Goal: Task Accomplishment & Management: Manage account settings

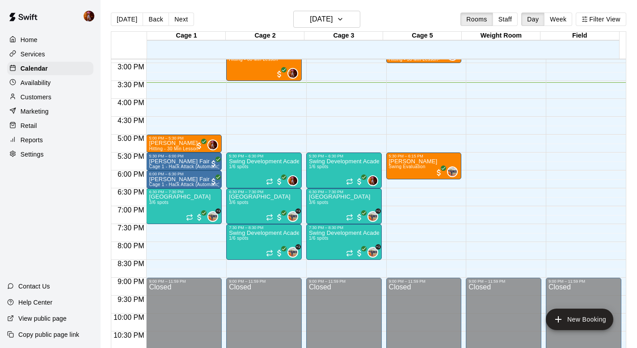
scroll to position [486, 0]
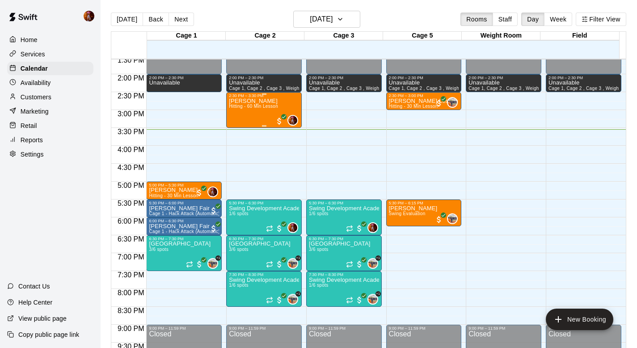
click at [256, 113] on div "June Fisher Lesson Hitting - 60 Min Lesson" at bounding box center [253, 272] width 49 height 348
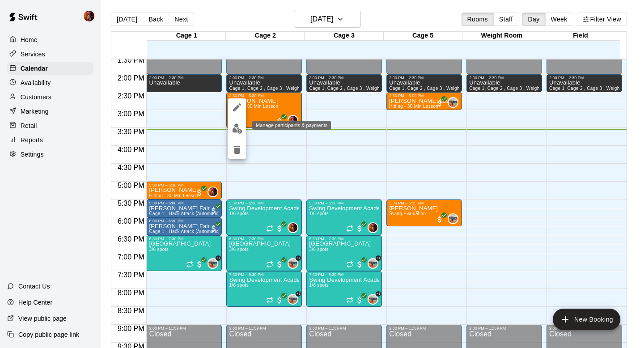
click at [240, 126] on img "edit" at bounding box center [237, 128] width 10 height 10
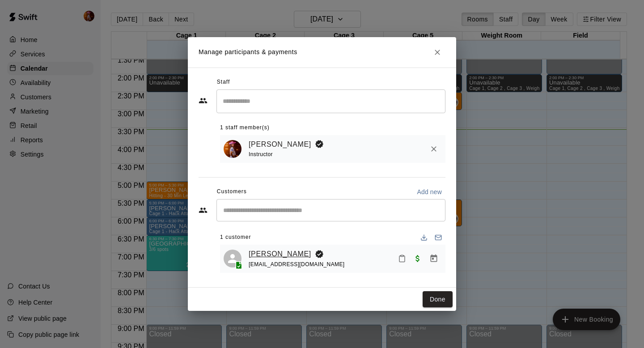
click at [261, 251] on link "June Fisher" at bounding box center [280, 254] width 63 height 12
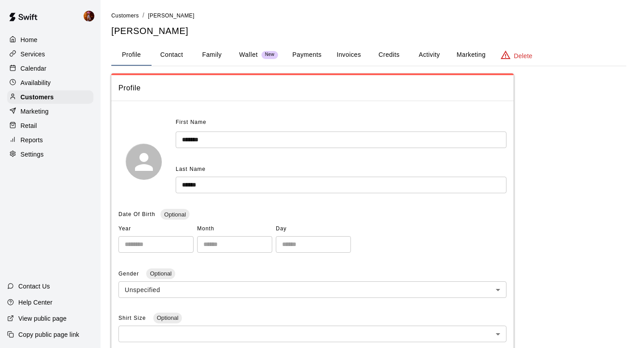
click at [382, 59] on button "Credits" at bounding box center [389, 54] width 40 height 21
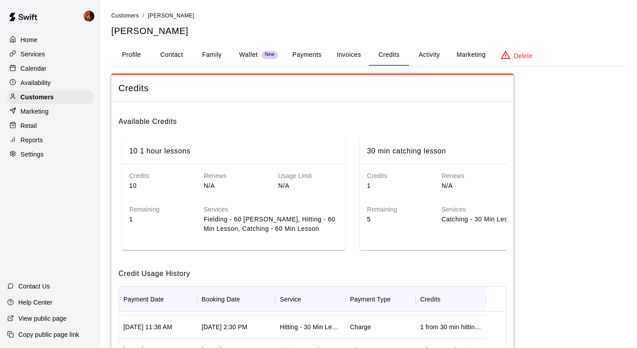
click at [125, 59] on button "Profile" at bounding box center [131, 54] width 40 height 21
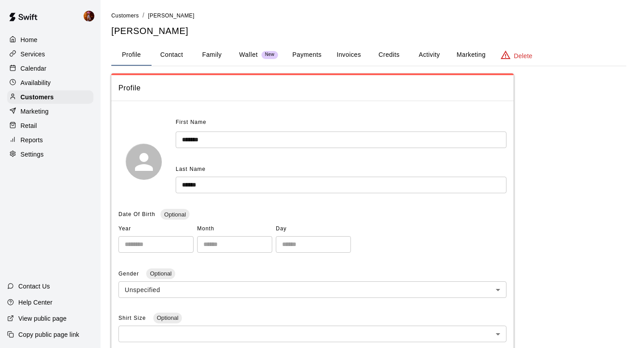
click at [181, 53] on button "Contact" at bounding box center [172, 54] width 40 height 21
select select "**"
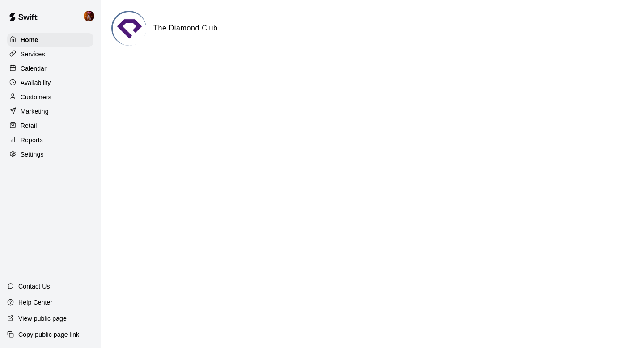
click at [56, 69] on div "Calendar" at bounding box center [50, 68] width 86 height 13
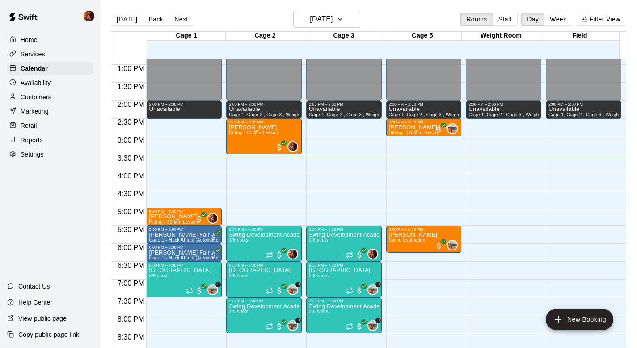
scroll to position [441, 0]
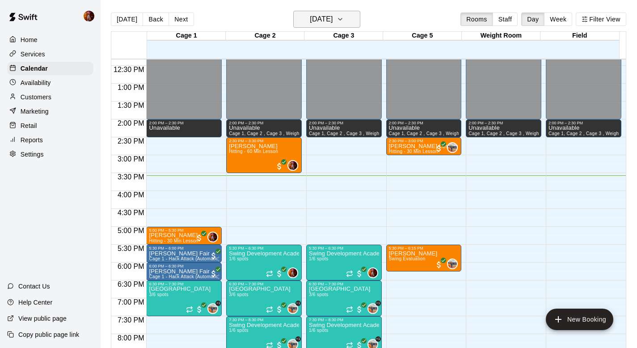
click at [312, 21] on h6 "[DATE]" at bounding box center [321, 19] width 23 height 13
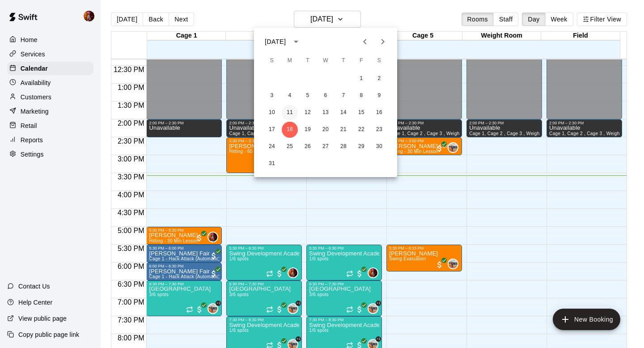
click at [289, 114] on button "11" at bounding box center [290, 113] width 16 height 16
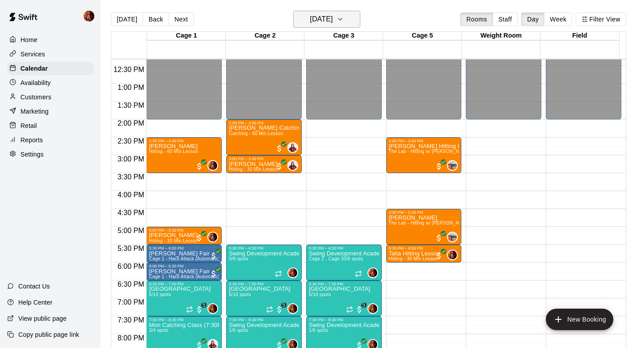
click at [319, 11] on button "[DATE]" at bounding box center [326, 19] width 67 height 17
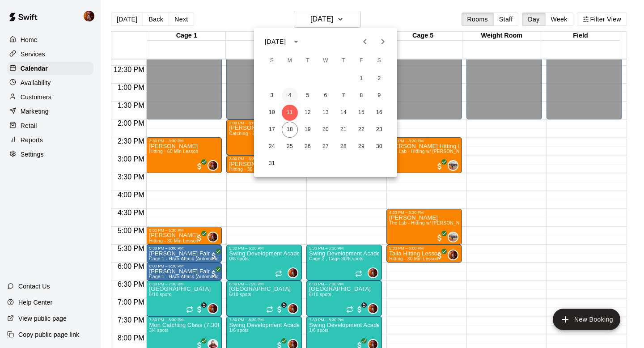
click at [292, 93] on button "4" at bounding box center [290, 96] width 16 height 16
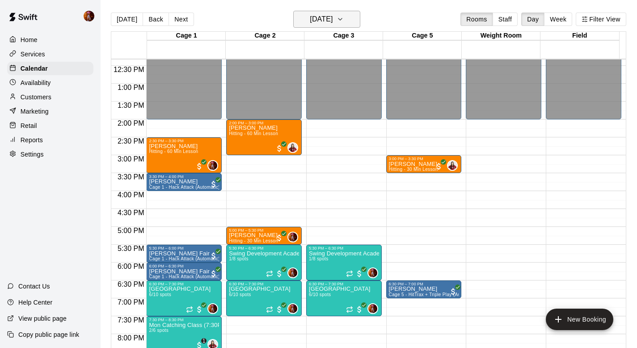
click at [310, 15] on h6 "[DATE]" at bounding box center [321, 19] width 23 height 13
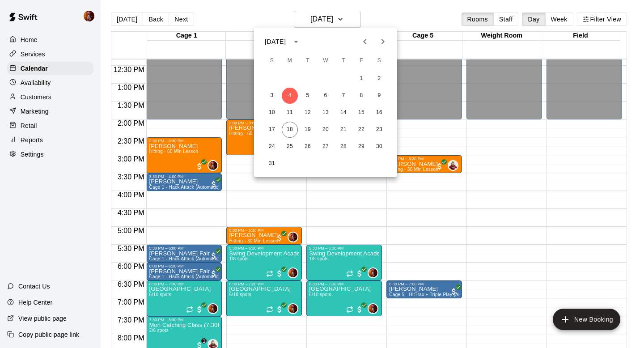
click at [362, 40] on icon "Previous month" at bounding box center [364, 41] width 11 height 11
click at [291, 148] on button "28" at bounding box center [290, 147] width 16 height 16
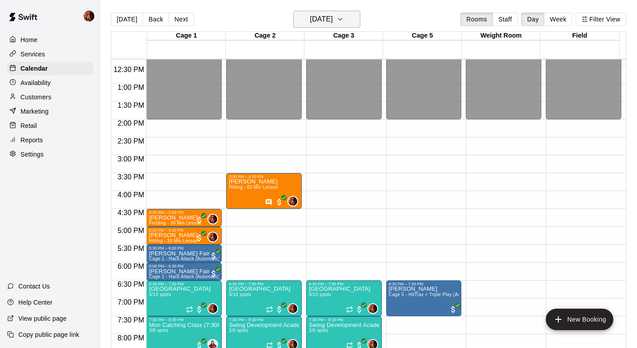
click at [320, 19] on h6 "[DATE]" at bounding box center [321, 19] width 23 height 13
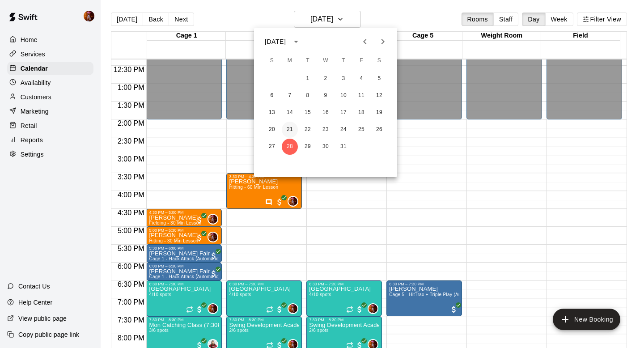
click at [291, 131] on button "21" at bounding box center [290, 130] width 16 height 16
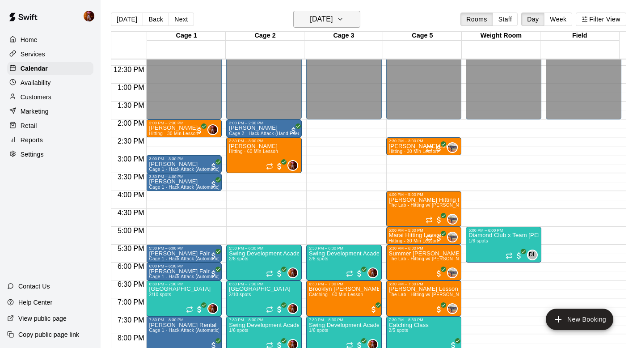
click at [310, 18] on h6 "[DATE]" at bounding box center [321, 19] width 23 height 13
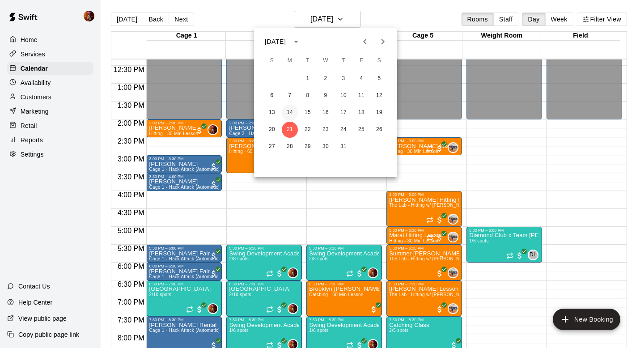
click at [293, 113] on button "14" at bounding box center [290, 113] width 16 height 16
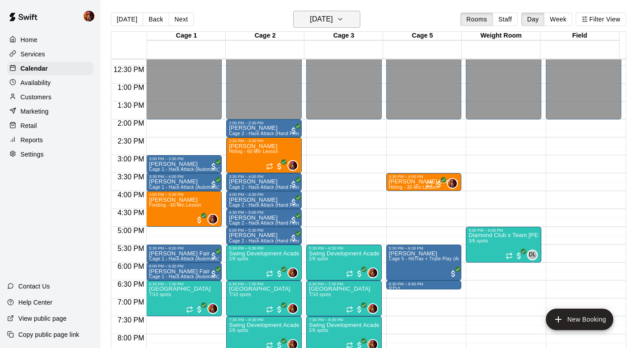
click at [310, 18] on h6 "[DATE]" at bounding box center [321, 19] width 23 height 13
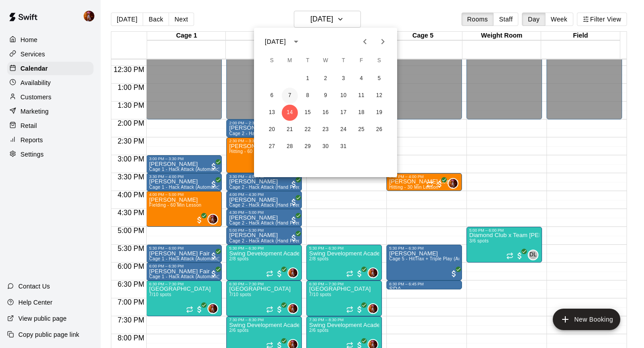
click at [291, 96] on button "7" at bounding box center [290, 96] width 16 height 16
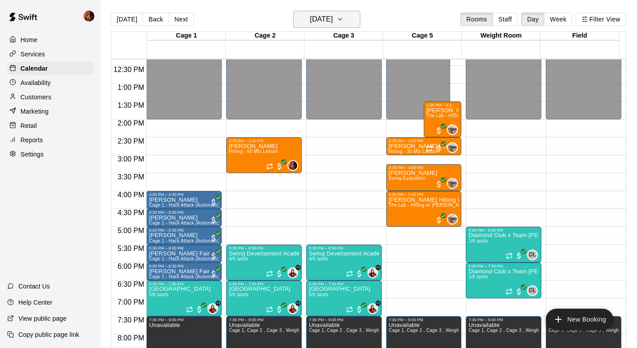
click at [321, 16] on h6 "[DATE]" at bounding box center [321, 19] width 23 height 13
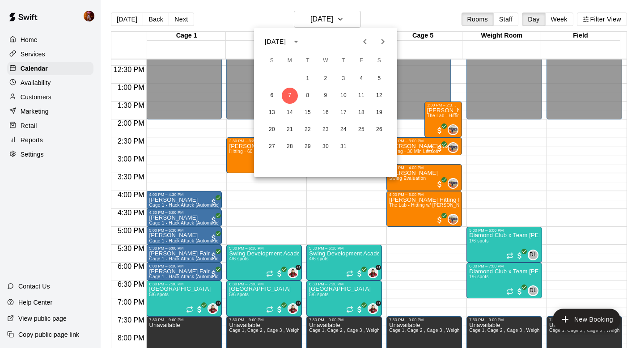
click at [365, 40] on icon "Previous month" at bounding box center [364, 41] width 3 height 5
click at [291, 143] on button "30" at bounding box center [290, 147] width 16 height 16
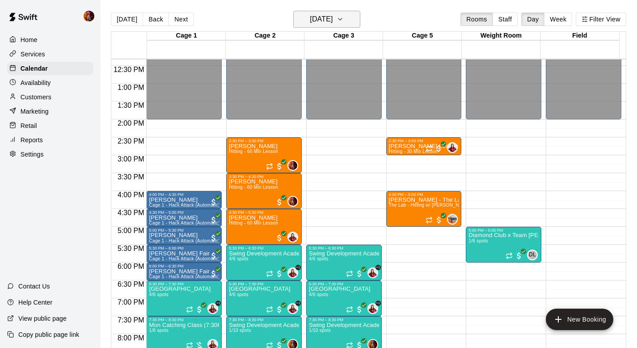
click at [318, 18] on h6 "[DATE]" at bounding box center [321, 19] width 23 height 13
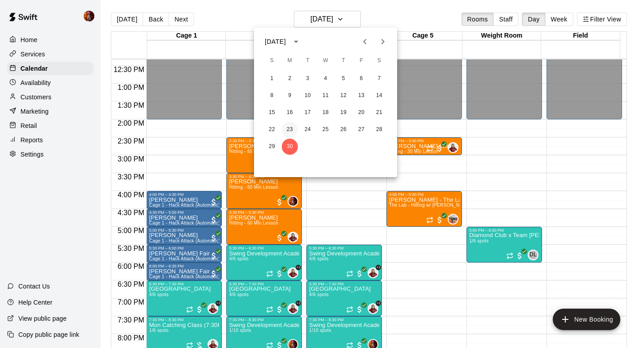
click at [292, 127] on button "23" at bounding box center [290, 130] width 16 height 16
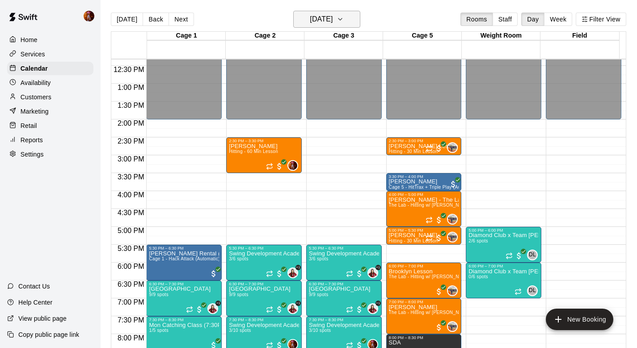
click at [310, 18] on h6 "[DATE]" at bounding box center [321, 19] width 23 height 13
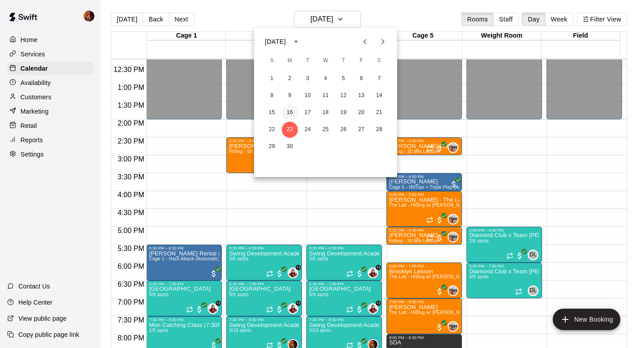
click at [291, 110] on button "16" at bounding box center [290, 113] width 16 height 16
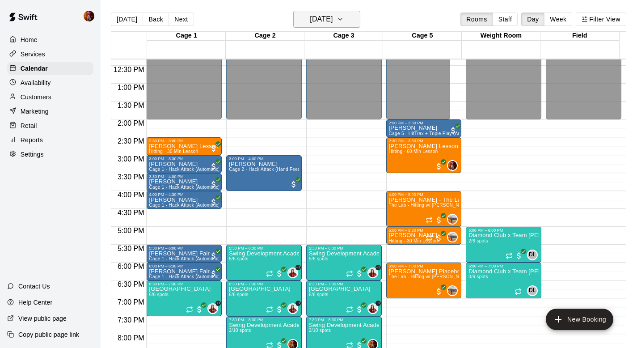
click at [320, 20] on h6 "[DATE]" at bounding box center [321, 19] width 23 height 13
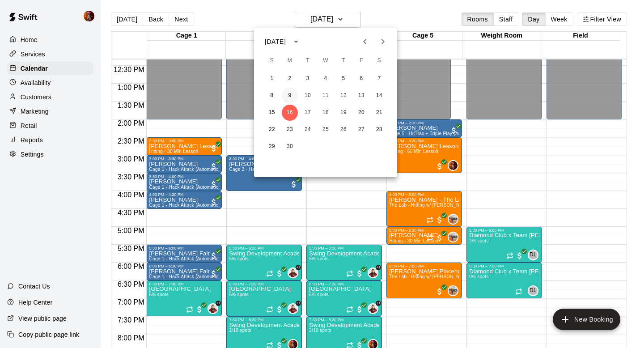
click at [287, 96] on button "9" at bounding box center [290, 96] width 16 height 16
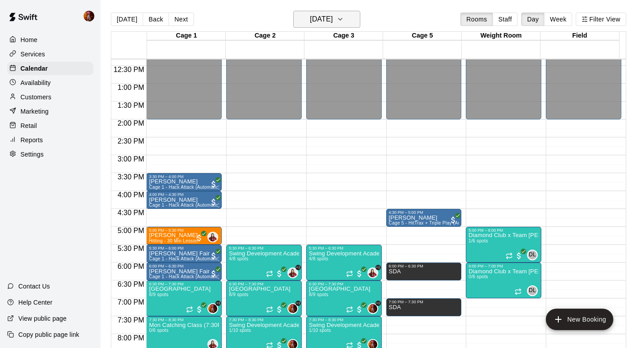
click at [317, 16] on h6 "[DATE]" at bounding box center [321, 19] width 23 height 13
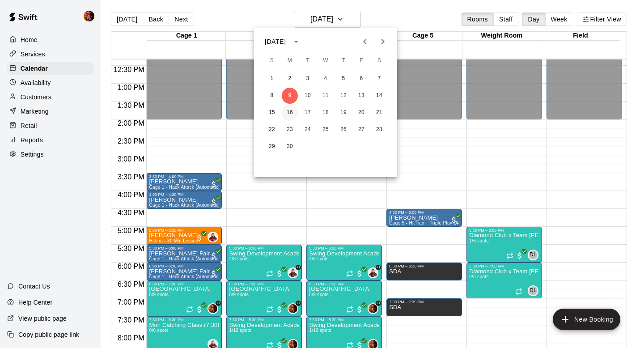
click at [290, 109] on button "16" at bounding box center [290, 113] width 16 height 16
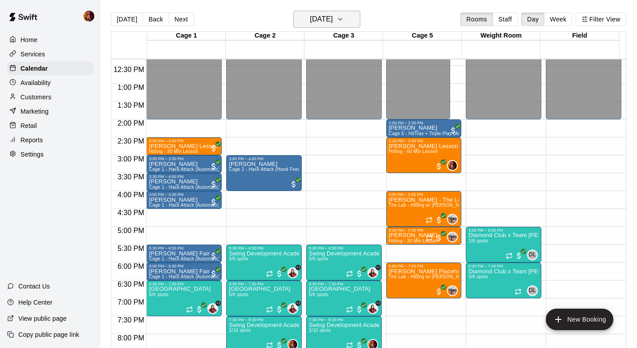
click at [315, 17] on h6 "[DATE]" at bounding box center [321, 19] width 23 height 13
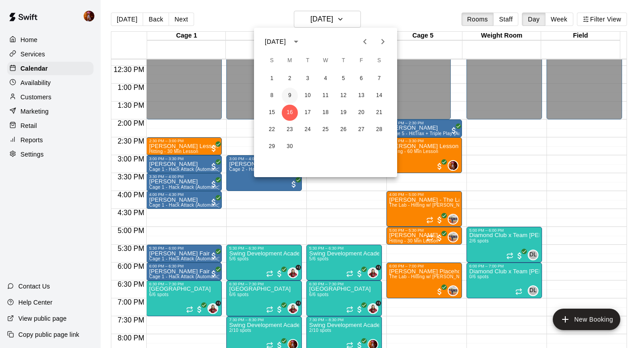
click at [287, 96] on button "9" at bounding box center [290, 96] width 16 height 16
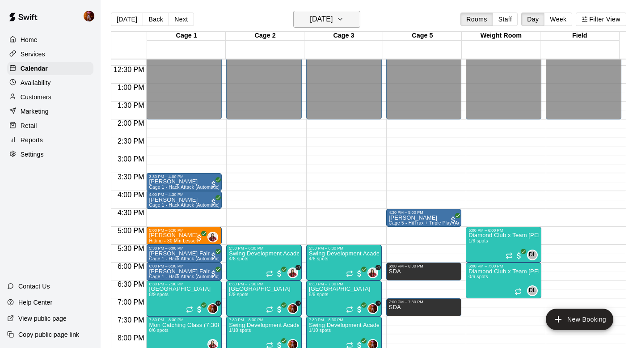
click at [310, 17] on h6 "[DATE]" at bounding box center [321, 19] width 23 height 13
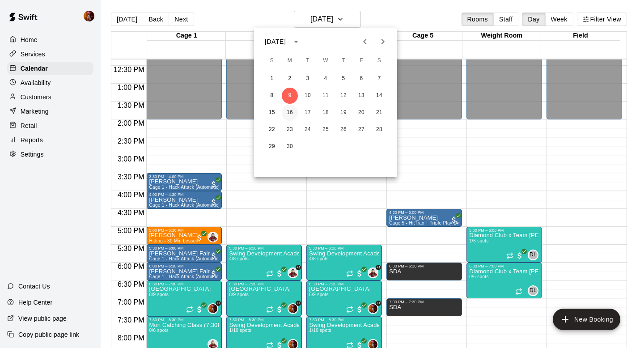
click at [294, 109] on button "16" at bounding box center [290, 113] width 16 height 16
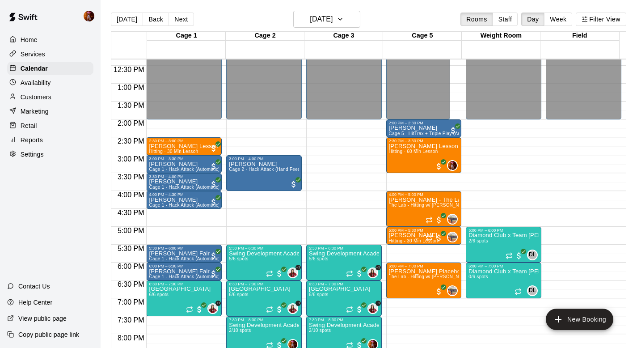
click at [257, 19] on div "[DATE] Back [DATE][DATE] Rooms Staff Day Week Filter View" at bounding box center [368, 21] width 515 height 21
click at [310, 21] on h6 "[DATE]" at bounding box center [321, 19] width 23 height 13
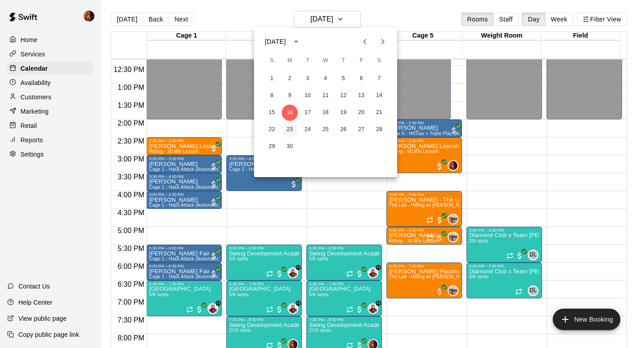
click at [292, 131] on button "23" at bounding box center [290, 130] width 16 height 16
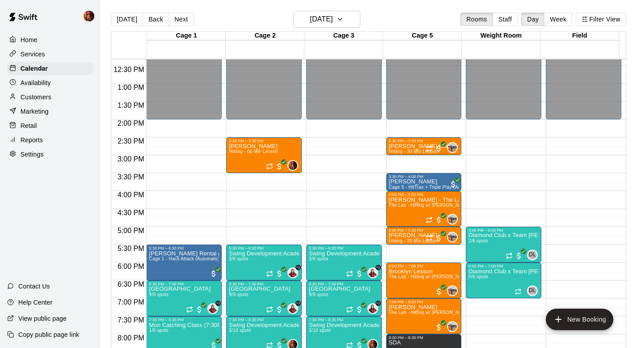
click at [310, 9] on main "[DATE] Back [DATE][DATE] Rooms Staff Day Week Filter View Cage 1 23 Mon Cage 2 …" at bounding box center [369, 181] width 536 height 362
click at [310, 17] on h6 "[DATE]" at bounding box center [321, 19] width 23 height 13
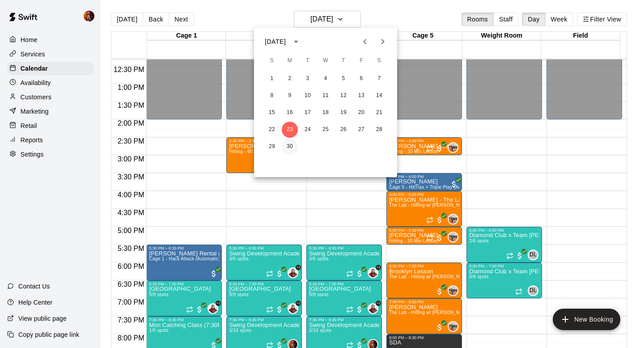
click at [292, 143] on button "30" at bounding box center [290, 147] width 16 height 16
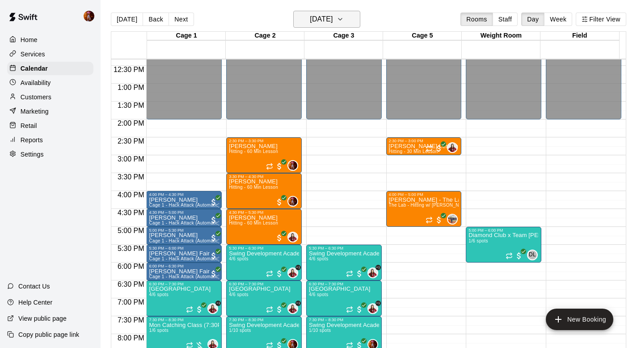
click at [312, 20] on h6 "[DATE]" at bounding box center [321, 19] width 23 height 13
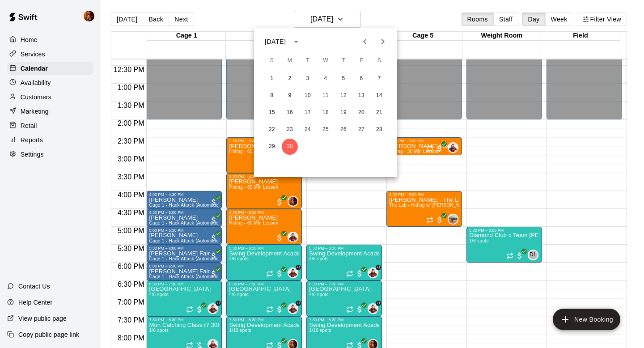
click at [385, 47] on button "Next month" at bounding box center [383, 42] width 18 height 18
click at [288, 94] on button "7" at bounding box center [290, 96] width 16 height 16
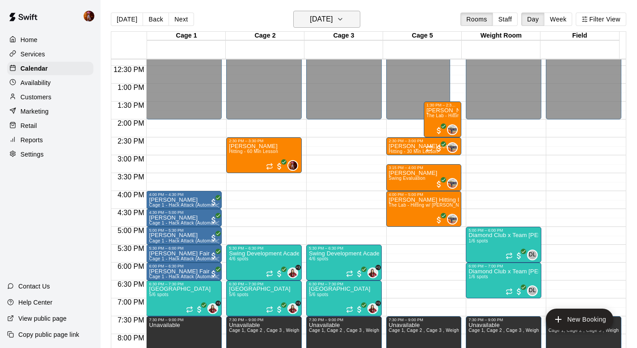
click at [321, 15] on h6 "[DATE]" at bounding box center [321, 19] width 23 height 13
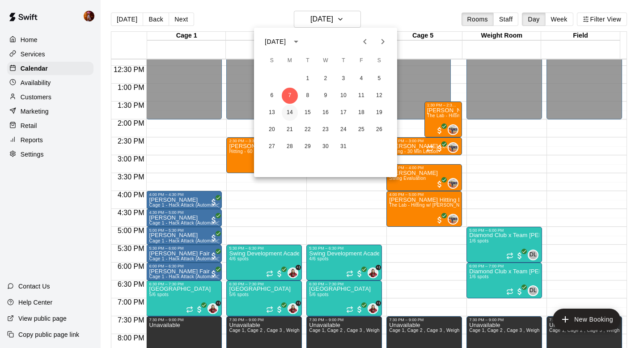
click at [286, 112] on button "14" at bounding box center [290, 113] width 16 height 16
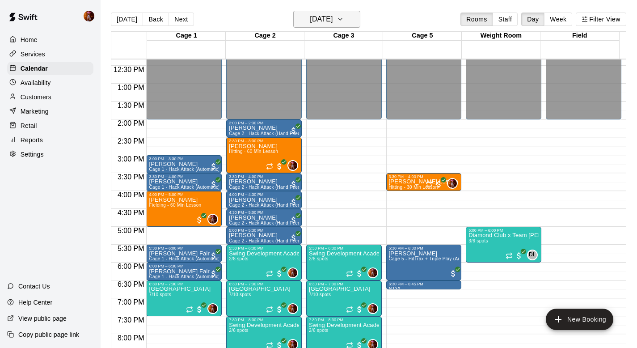
click at [322, 17] on h6 "[DATE]" at bounding box center [321, 19] width 23 height 13
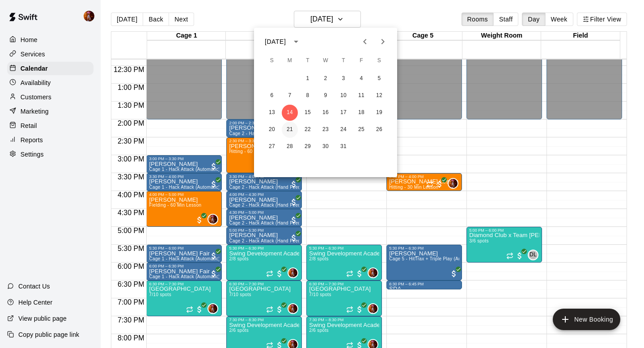
click at [290, 133] on button "21" at bounding box center [290, 130] width 16 height 16
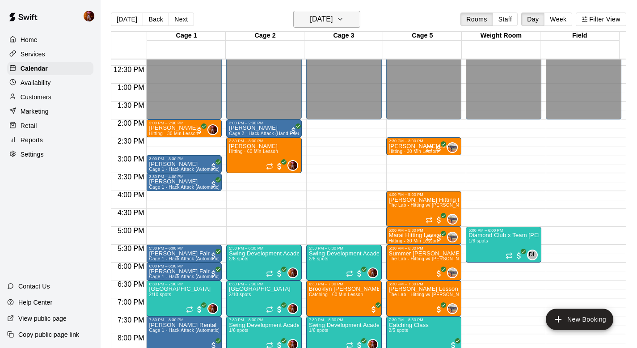
click at [325, 20] on h6 "[DATE]" at bounding box center [321, 19] width 23 height 13
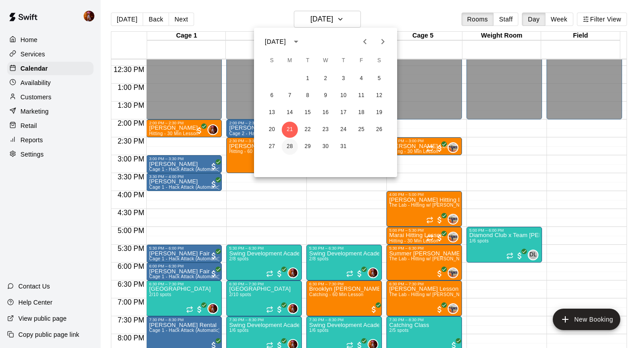
click at [290, 146] on button "28" at bounding box center [290, 147] width 16 height 16
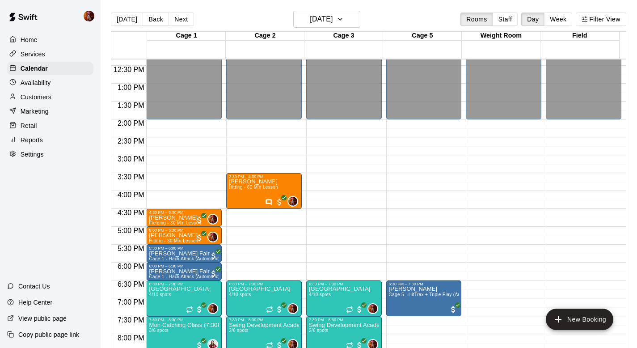
click at [323, 28] on div "[DATE] Back [DATE][DATE] Rooms Staff Day Week Filter View" at bounding box center [368, 21] width 515 height 21
click at [325, 25] on h6 "[DATE]" at bounding box center [321, 19] width 23 height 13
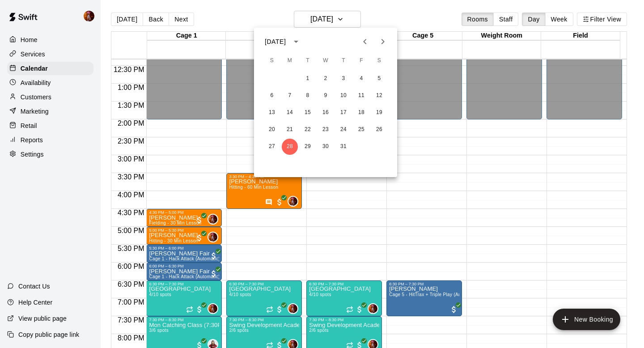
click at [378, 41] on icon "Next month" at bounding box center [382, 41] width 11 height 11
click at [289, 98] on button "4" at bounding box center [290, 96] width 16 height 16
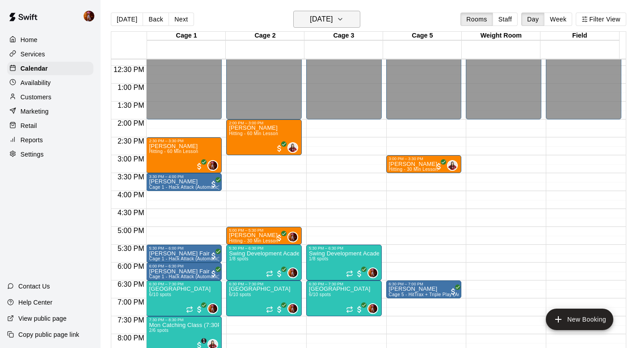
click at [330, 21] on h6 "[DATE]" at bounding box center [321, 19] width 23 height 13
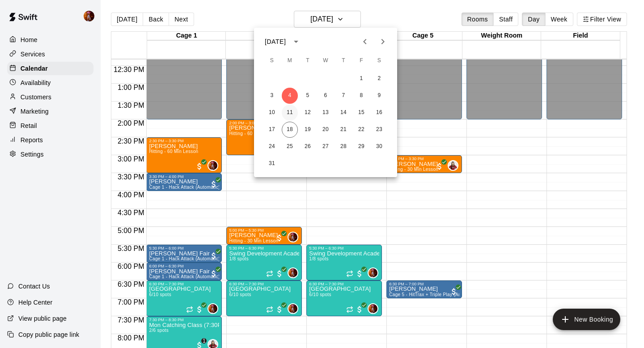
click at [287, 114] on button "11" at bounding box center [290, 113] width 16 height 16
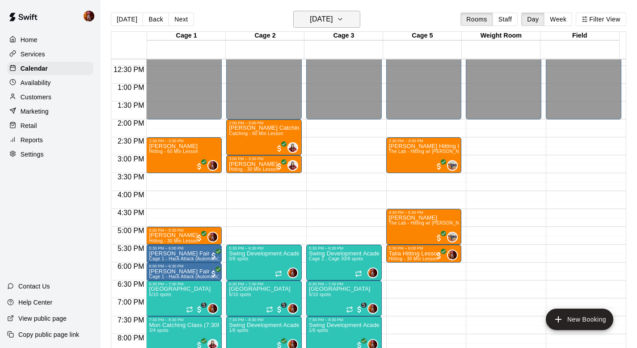
click at [311, 13] on h6 "[DATE]" at bounding box center [321, 19] width 23 height 13
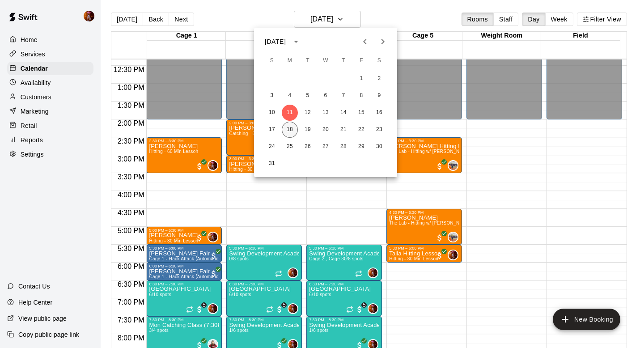
click at [285, 128] on button "18" at bounding box center [290, 130] width 16 height 16
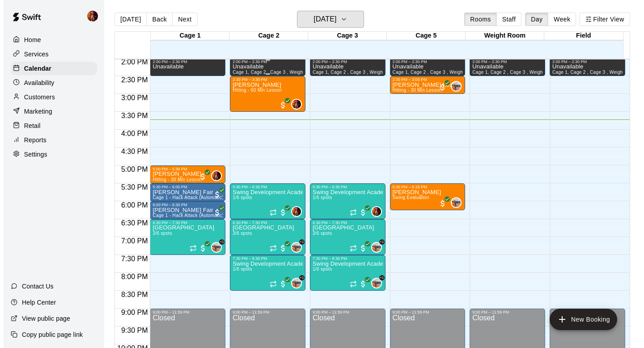
scroll to position [505, 0]
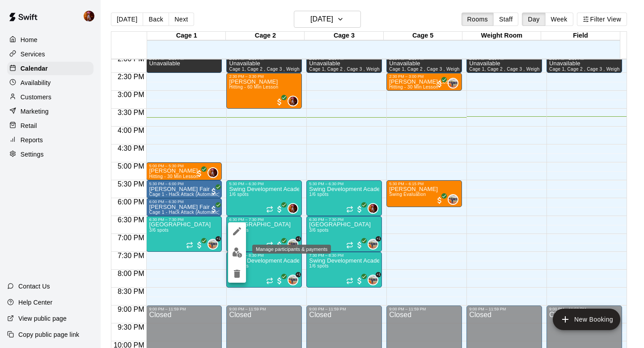
click at [236, 253] on img "edit" at bounding box center [237, 252] width 10 height 10
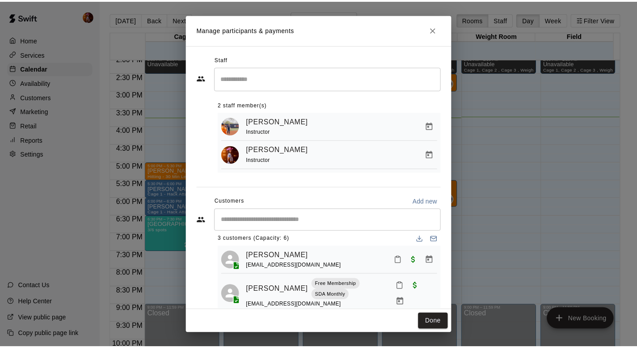
scroll to position [22, 0]
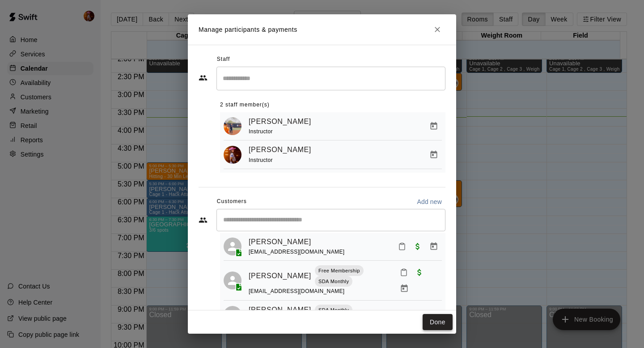
click at [441, 324] on button "Done" at bounding box center [437, 322] width 30 height 17
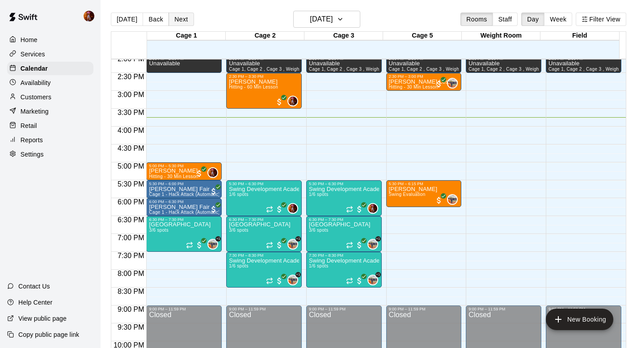
click at [180, 20] on button "Next" at bounding box center [181, 19] width 25 height 13
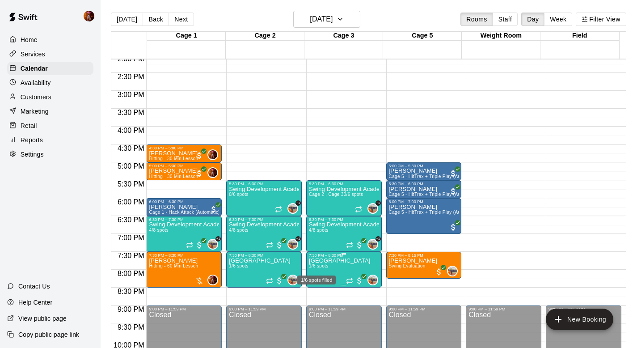
click at [312, 265] on span "1/6 spots" at bounding box center [319, 265] width 20 height 5
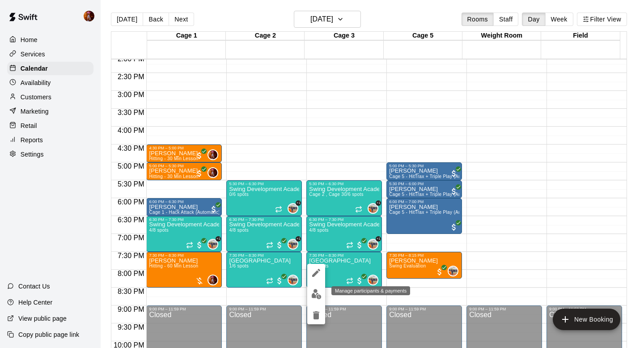
click at [313, 292] on img "edit" at bounding box center [316, 294] width 10 height 10
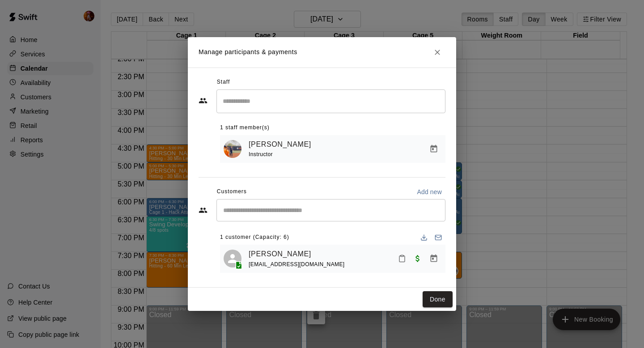
click at [440, 289] on div "Done" at bounding box center [322, 299] width 268 height 24
click at [436, 293] on button "Done" at bounding box center [437, 299] width 30 height 17
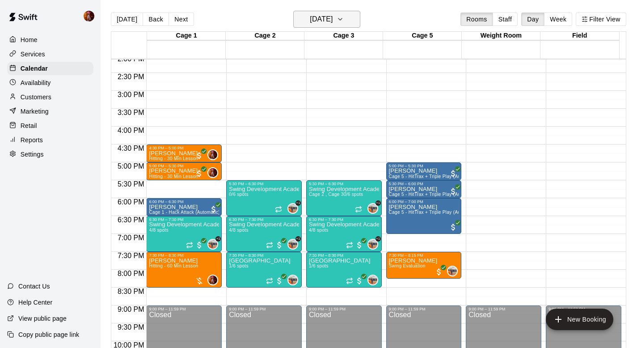
click at [310, 16] on h6 "[DATE]" at bounding box center [321, 19] width 23 height 13
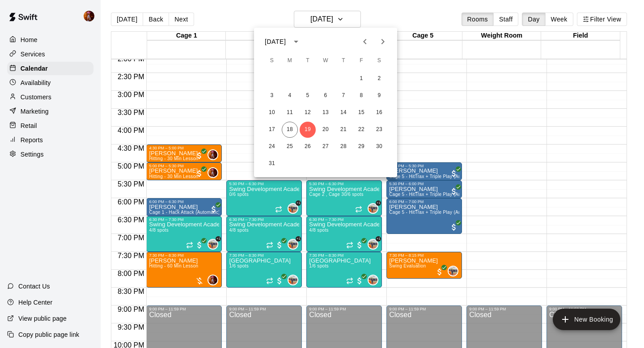
click at [365, 42] on icon "Previous month" at bounding box center [364, 41] width 3 height 5
click at [288, 147] on button "28" at bounding box center [290, 147] width 16 height 16
